Goal: Task Accomplishment & Management: Use online tool/utility

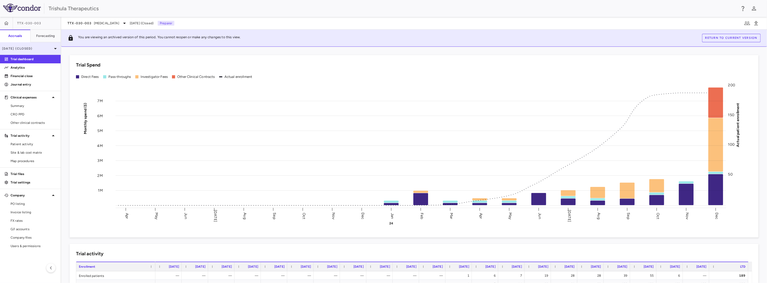
click at [45, 47] on p "[DATE] (Closed)" at bounding box center [27, 48] width 50 height 5
click at [19, 62] on div "2025" at bounding box center [26, 61] width 45 height 5
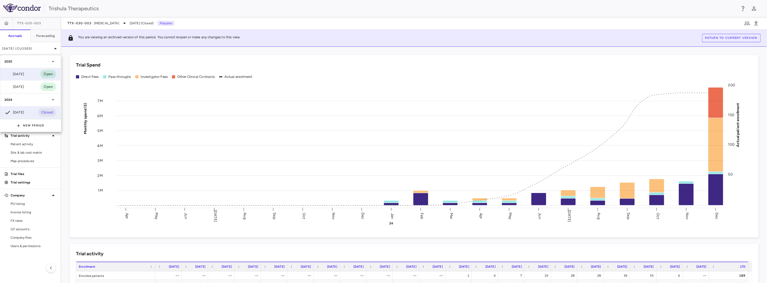
click at [28, 75] on div "[DATE] Open" at bounding box center [30, 74] width 60 height 13
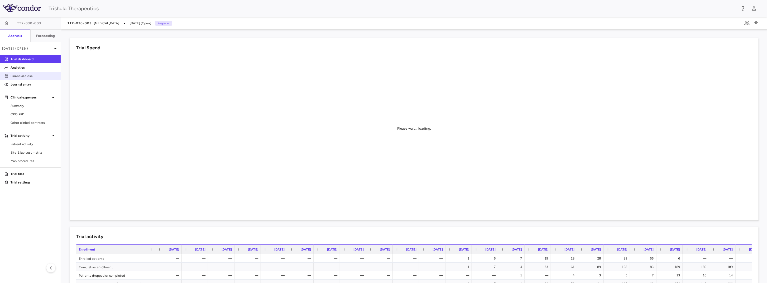
click at [40, 77] on p "Financial close" at bounding box center [34, 76] width 46 height 5
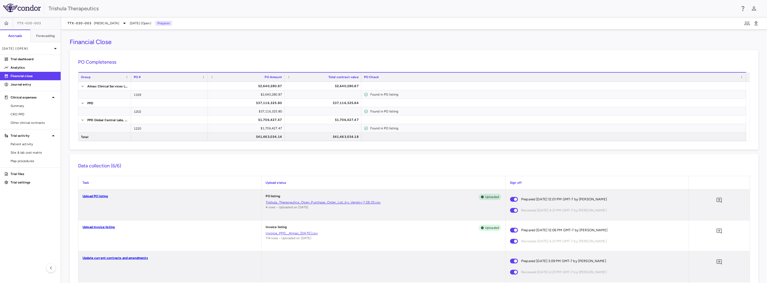
click at [104, 227] on link "Upload invoice listing" at bounding box center [99, 227] width 32 height 4
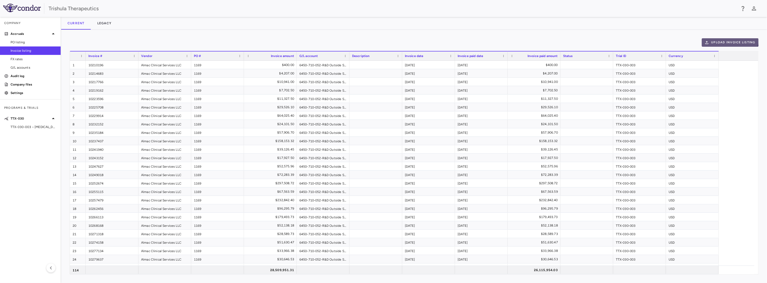
click at [725, 40] on button "Upload invoice listing" at bounding box center [729, 42] width 57 height 8
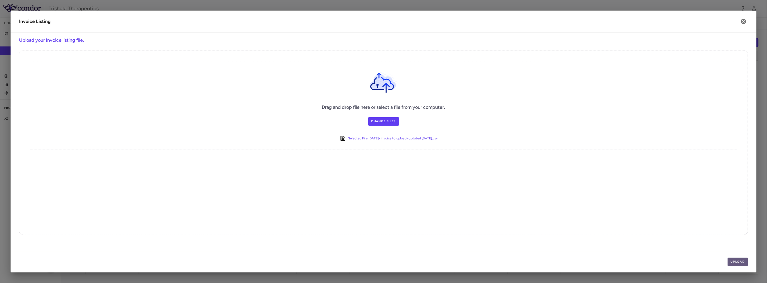
click at [738, 262] on button "Upload" at bounding box center [737, 261] width 21 height 8
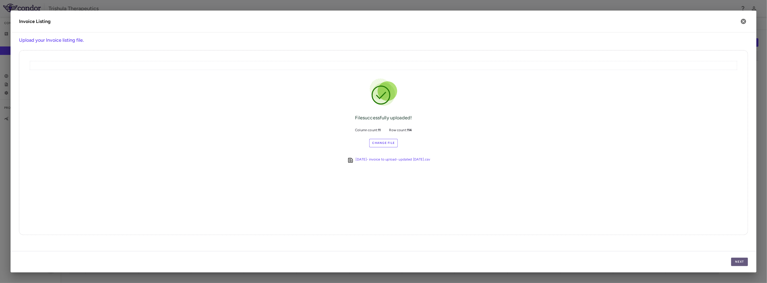
click at [735, 260] on button "Next" at bounding box center [739, 261] width 17 height 8
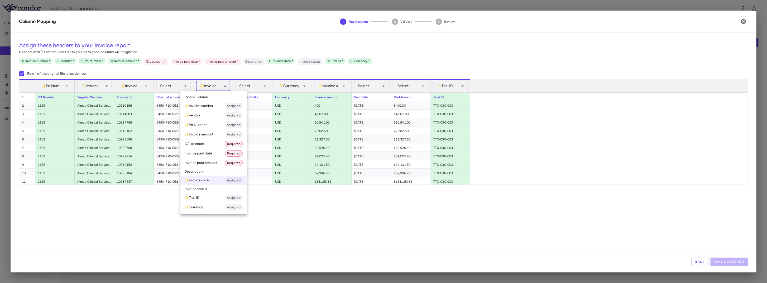
click at [218, 86] on body "Skip to sidebar Skip to main content Trishula Therapeutics Company Accruals PO …" at bounding box center [383, 141] width 767 height 283
click at [366, 240] on div at bounding box center [383, 141] width 767 height 283
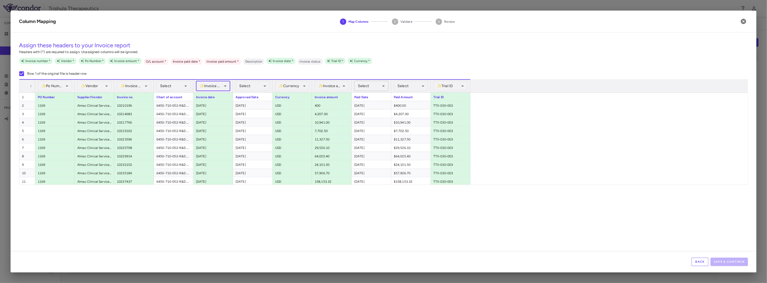
click at [374, 85] on body "Skip to sidebar Skip to main content Trishula Therapeutics Company Accruals PO …" at bounding box center [383, 141] width 767 height 283
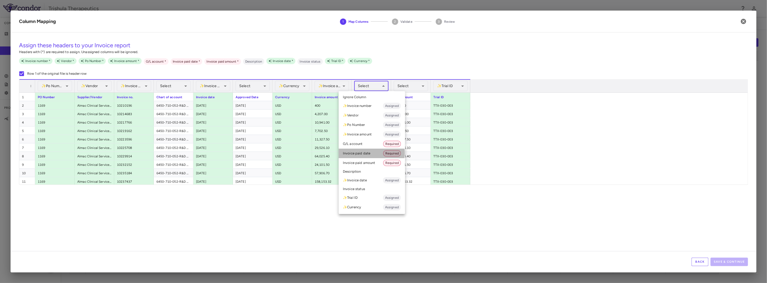
click at [368, 153] on li "Invoice paid date Required" at bounding box center [371, 152] width 66 height 9
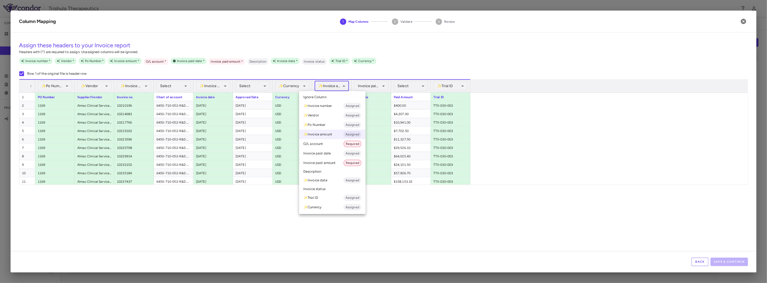
click at [336, 88] on body "Skip to sidebar Skip to main content Trishula Therapeutics Company Accruals PO …" at bounding box center [383, 141] width 767 height 283
click at [449, 245] on div at bounding box center [383, 141] width 767 height 283
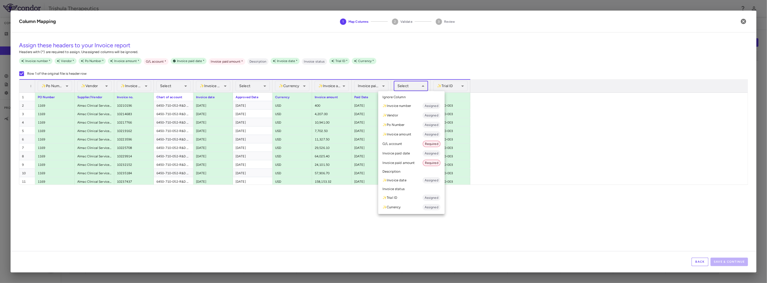
click at [409, 85] on body "Skip to sidebar Skip to main content Trishula Therapeutics Company Accruals PO …" at bounding box center [383, 141] width 767 height 283
click at [406, 163] on li "Invoice paid amount Required" at bounding box center [411, 162] width 66 height 9
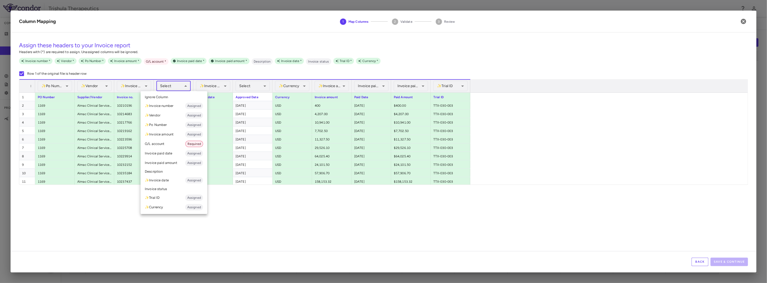
click at [172, 86] on body "Skip to sidebar Skip to main content Trishula Therapeutics Company Accruals PO …" at bounding box center [383, 141] width 767 height 283
click at [161, 141] on li "G/L account Required" at bounding box center [173, 143] width 67 height 9
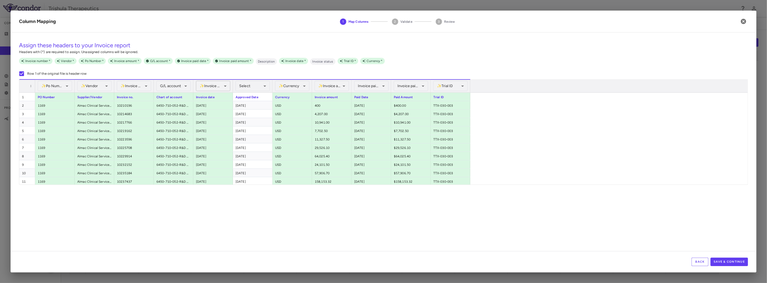
click at [202, 86] on body "Skip to sidebar Skip to main content Trishula Therapeutics Company Accruals PO …" at bounding box center [383, 141] width 767 height 283
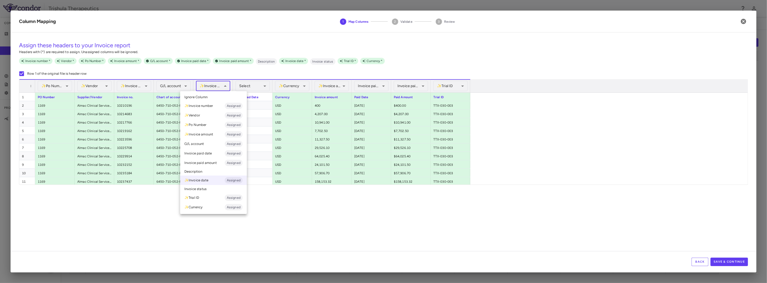
click at [303, 207] on div at bounding box center [383, 141] width 767 height 283
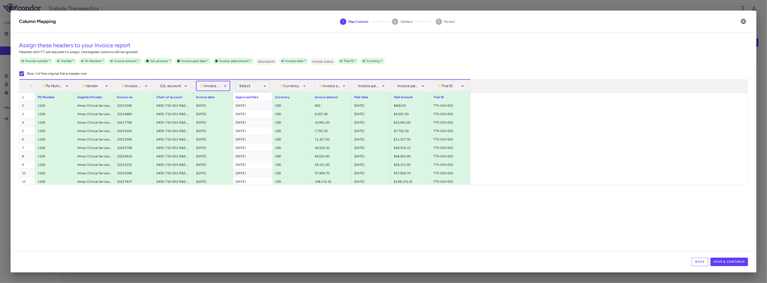
click at [253, 87] on body "Skip to sidebar Skip to main content Trishula Therapeutics Company Accruals PO …" at bounding box center [383, 141] width 767 height 283
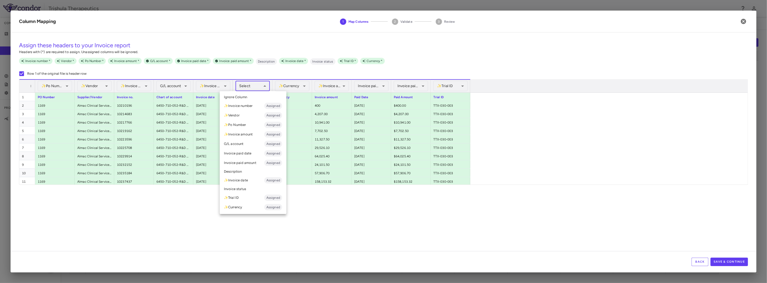
click at [468, 254] on div at bounding box center [383, 141] width 767 height 283
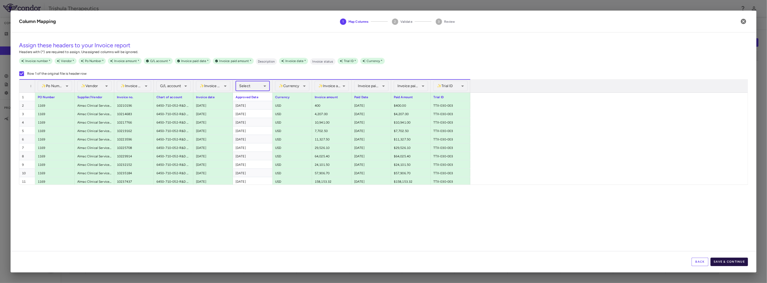
click at [738, 261] on button "Save & Continue" at bounding box center [728, 261] width 37 height 8
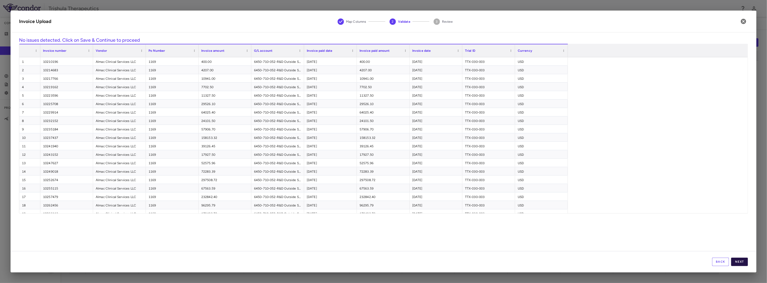
click at [738, 261] on button "Next" at bounding box center [739, 261] width 17 height 8
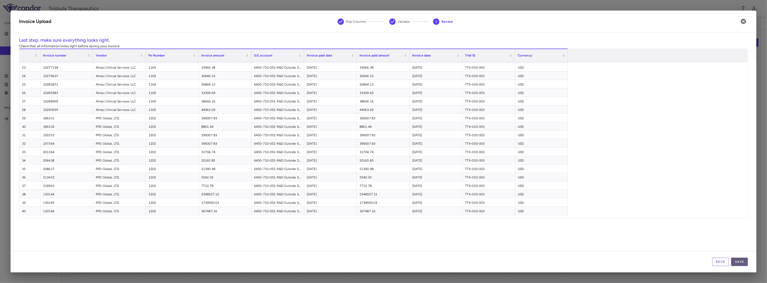
click at [737, 261] on button "Save" at bounding box center [739, 261] width 17 height 8
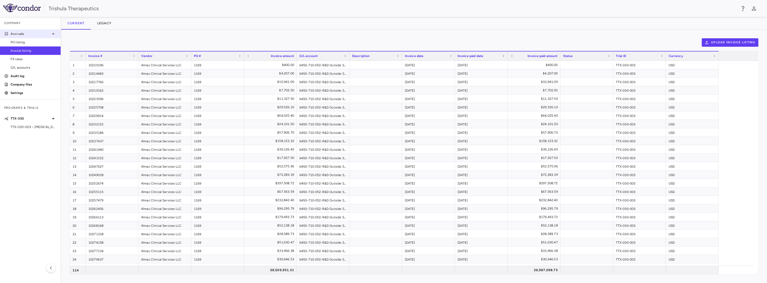
click at [19, 33] on p "Accruals" at bounding box center [31, 33] width 40 height 5
click at [18, 127] on span "TTX-030-003 • [MEDICAL_DATA]" at bounding box center [34, 126] width 46 height 5
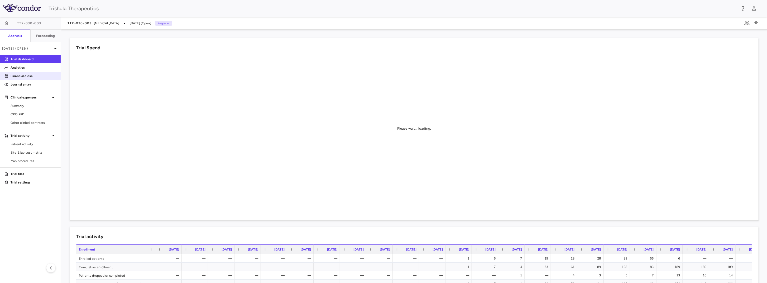
click at [29, 76] on p "Financial close" at bounding box center [34, 76] width 46 height 5
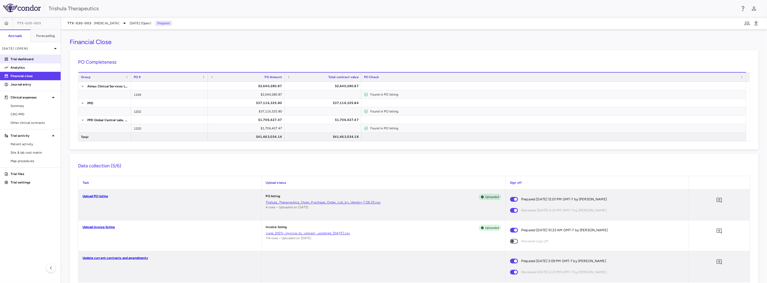
click at [37, 61] on p "Trial dashboard" at bounding box center [34, 59] width 46 height 5
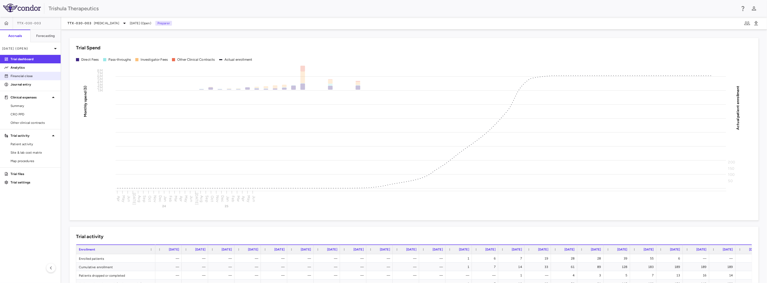
click at [29, 76] on p "Financial close" at bounding box center [34, 76] width 46 height 5
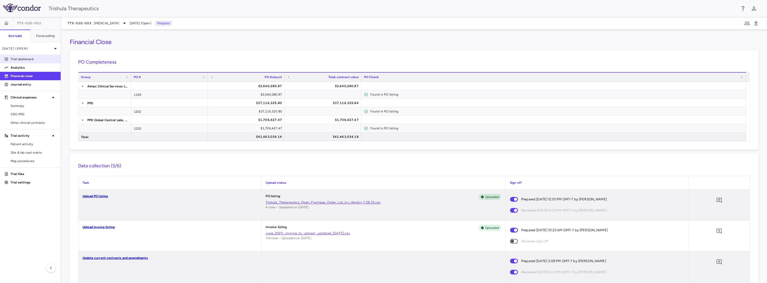
click at [31, 59] on p "Trial dashboard" at bounding box center [34, 59] width 46 height 5
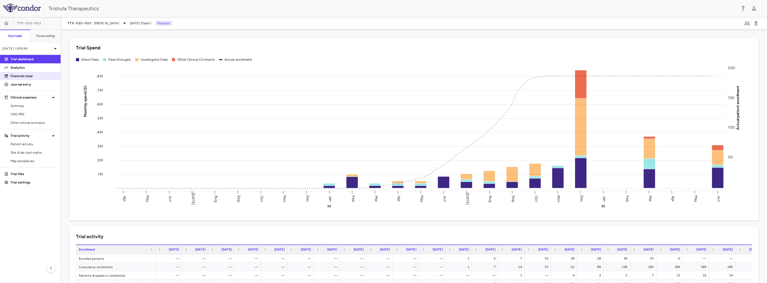
click at [27, 77] on p "Financial close" at bounding box center [34, 76] width 46 height 5
